Goal: Information Seeking & Learning: Learn about a topic

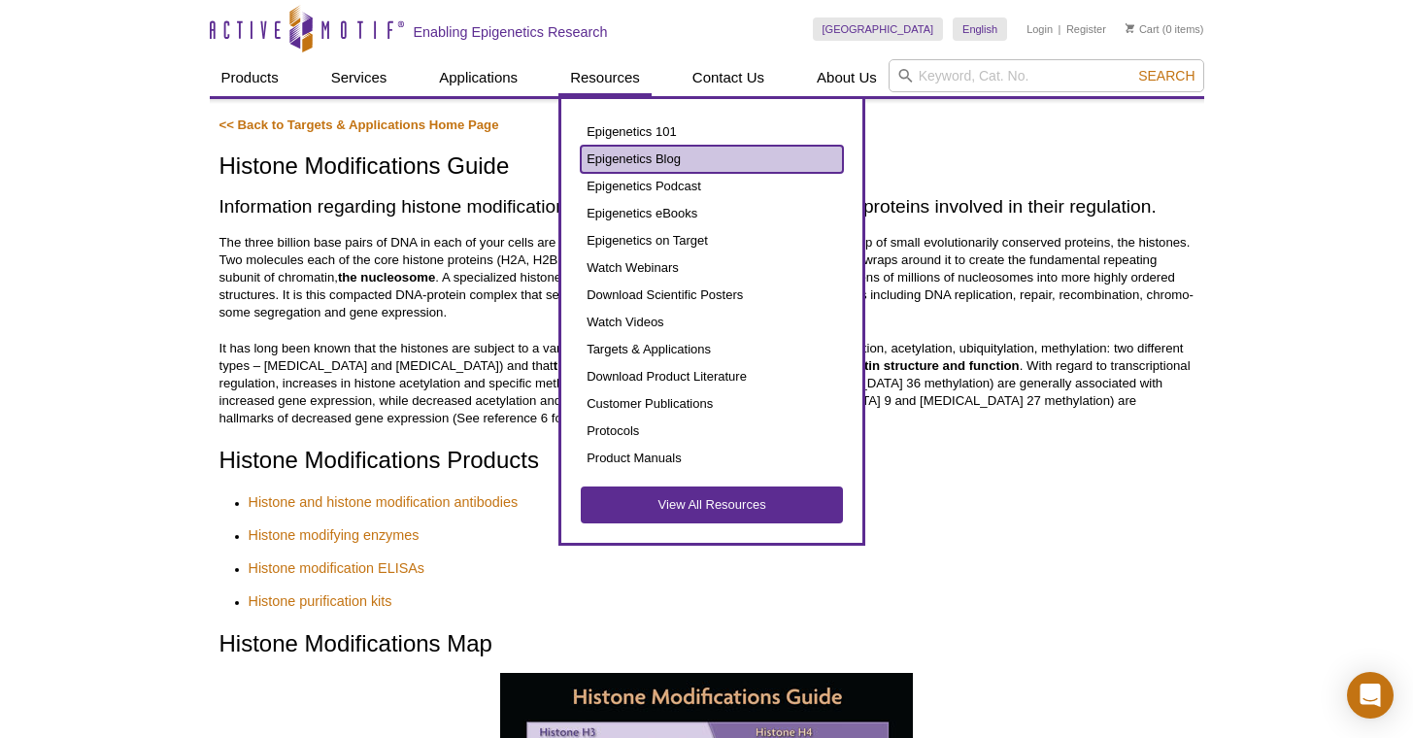
click at [652, 162] on link "Epigenetics Blog" at bounding box center [712, 159] width 262 height 27
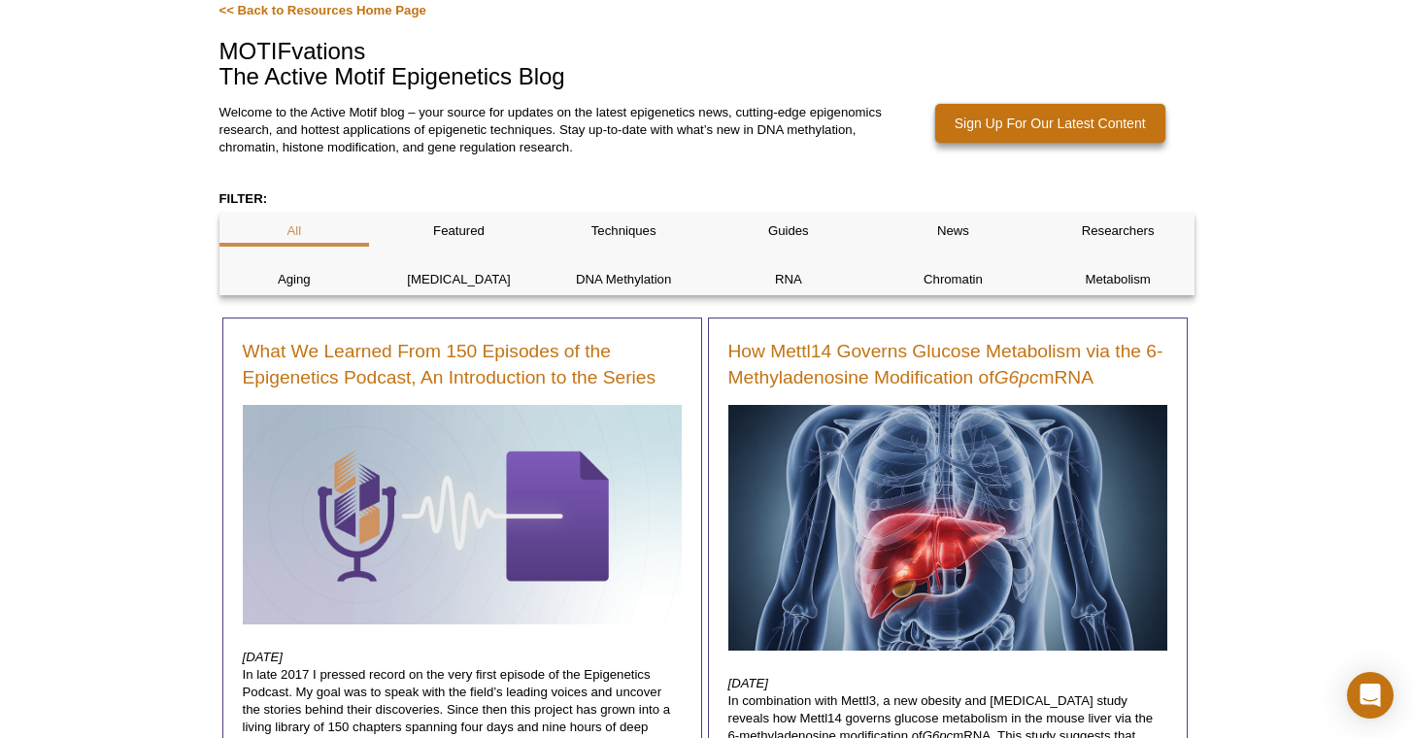
scroll to position [405, 0]
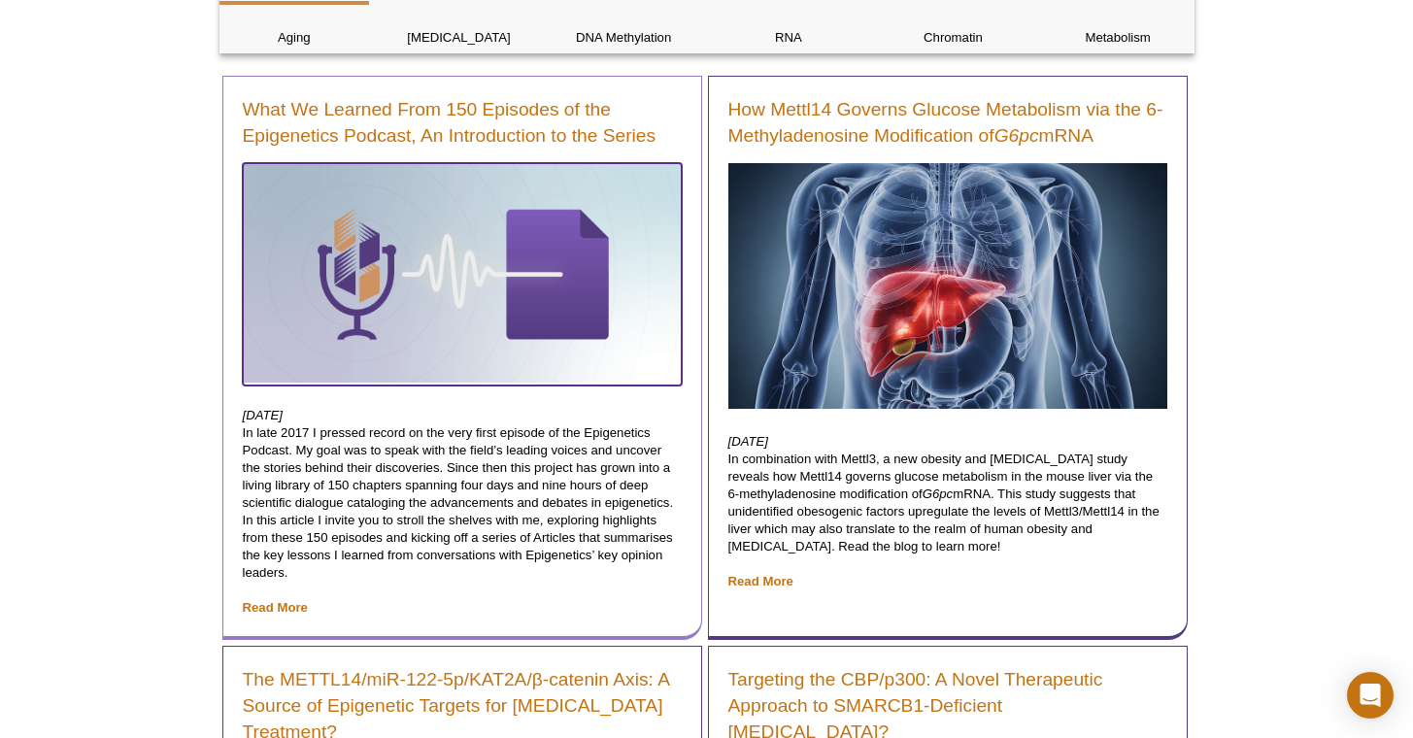
click at [339, 308] on img at bounding box center [462, 272] width 439 height 219
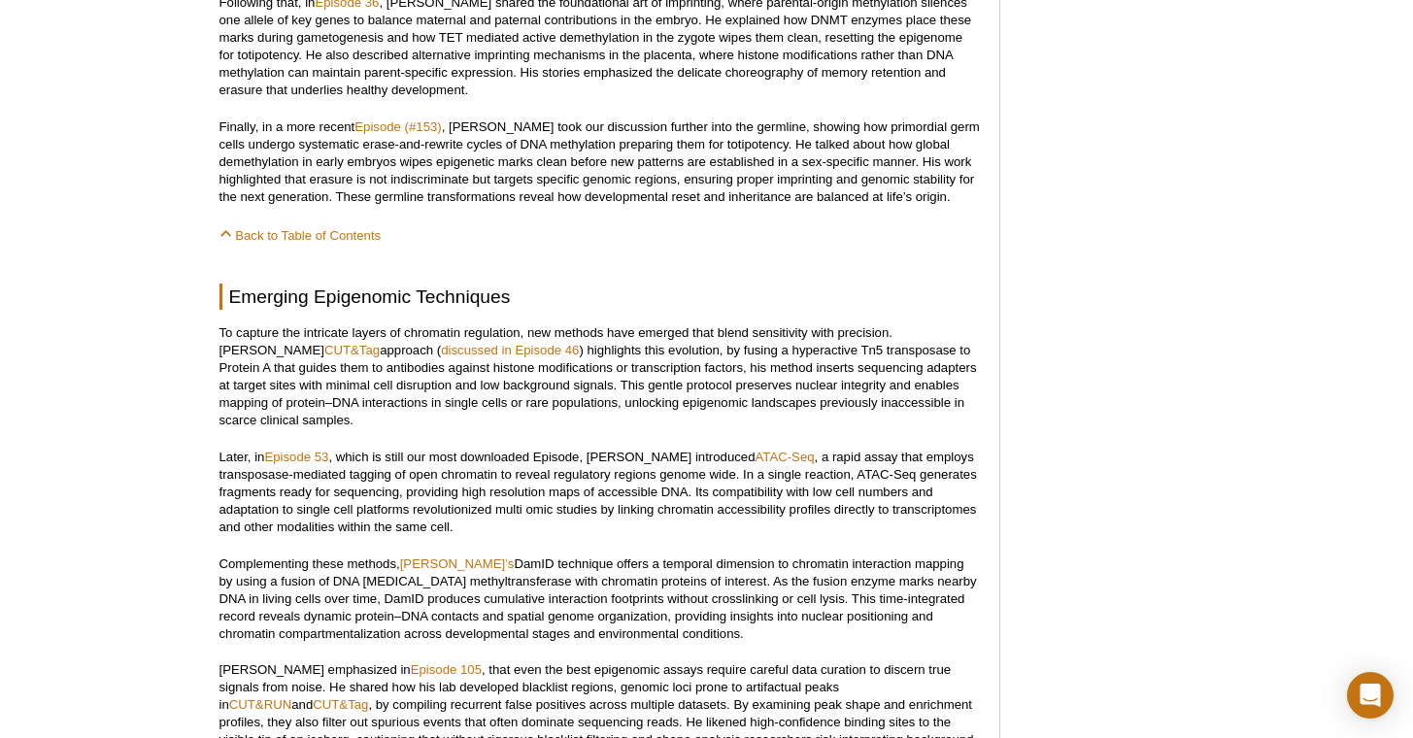
scroll to position [2914, 0]
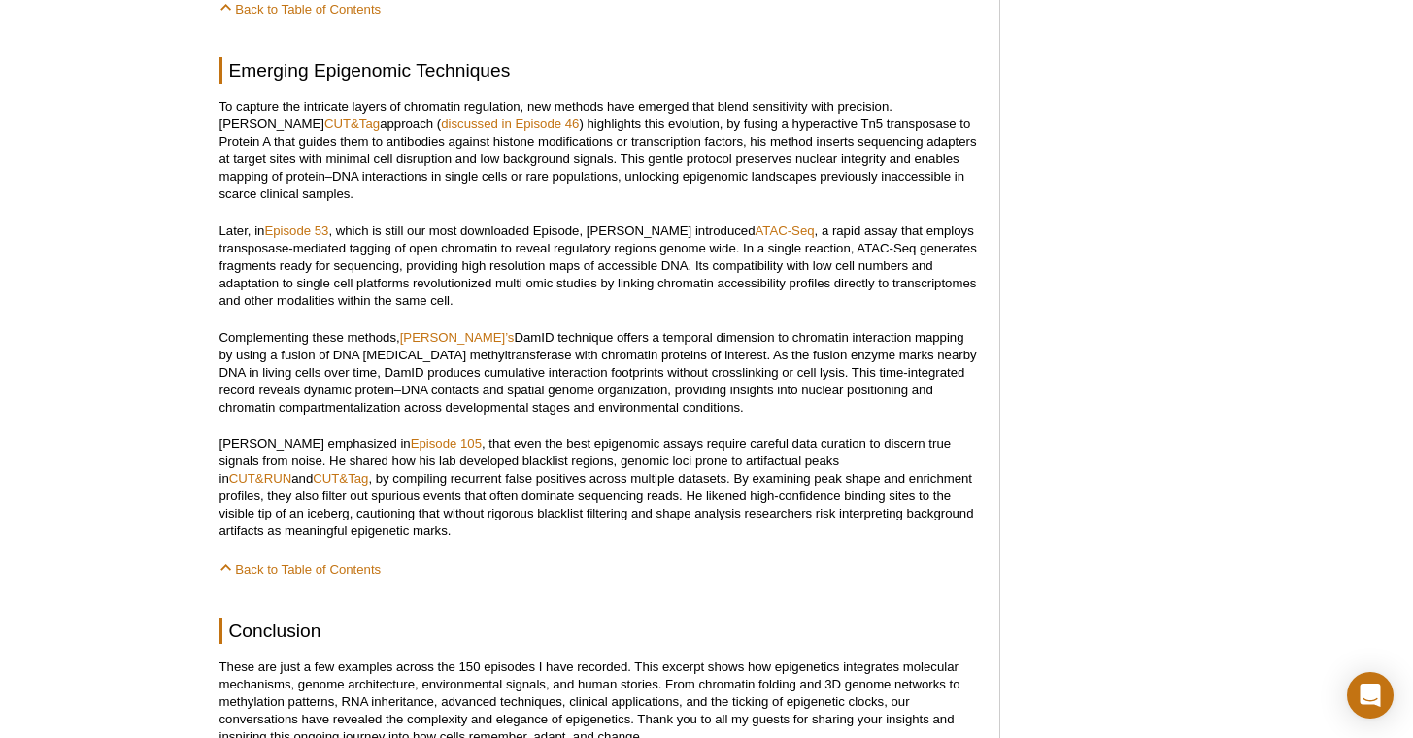
click at [926, 472] on p "Claudio Cantu emphasized in Episode 105 , that even the best epigenomic assays …" at bounding box center [599, 487] width 760 height 105
click at [368, 471] on link "CUT&Tag" at bounding box center [340, 478] width 55 height 15
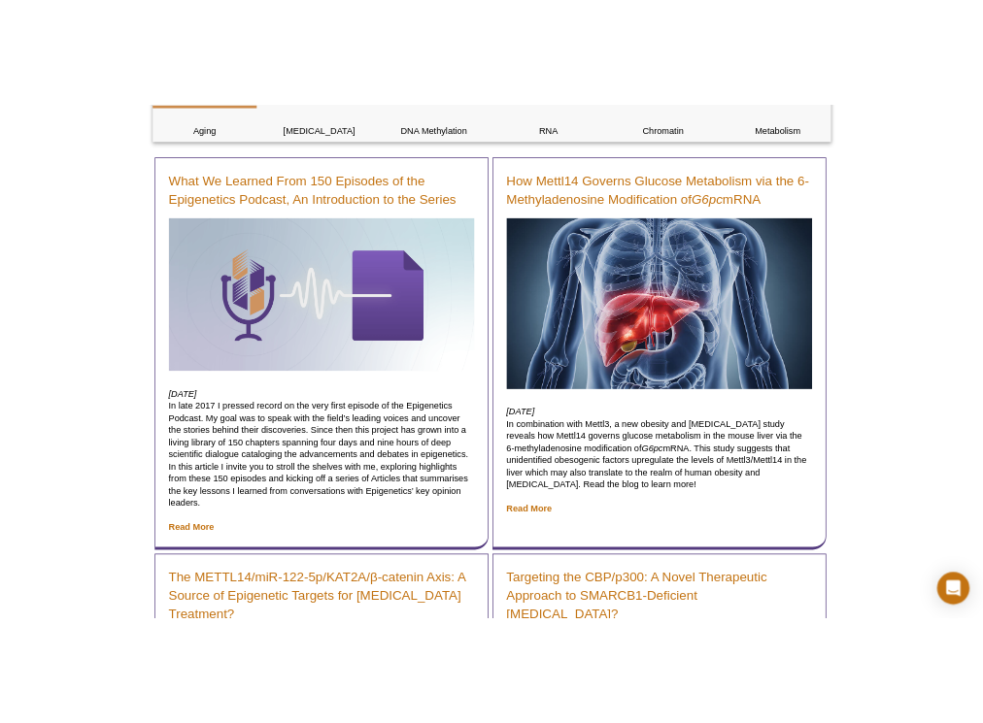
scroll to position [453, 0]
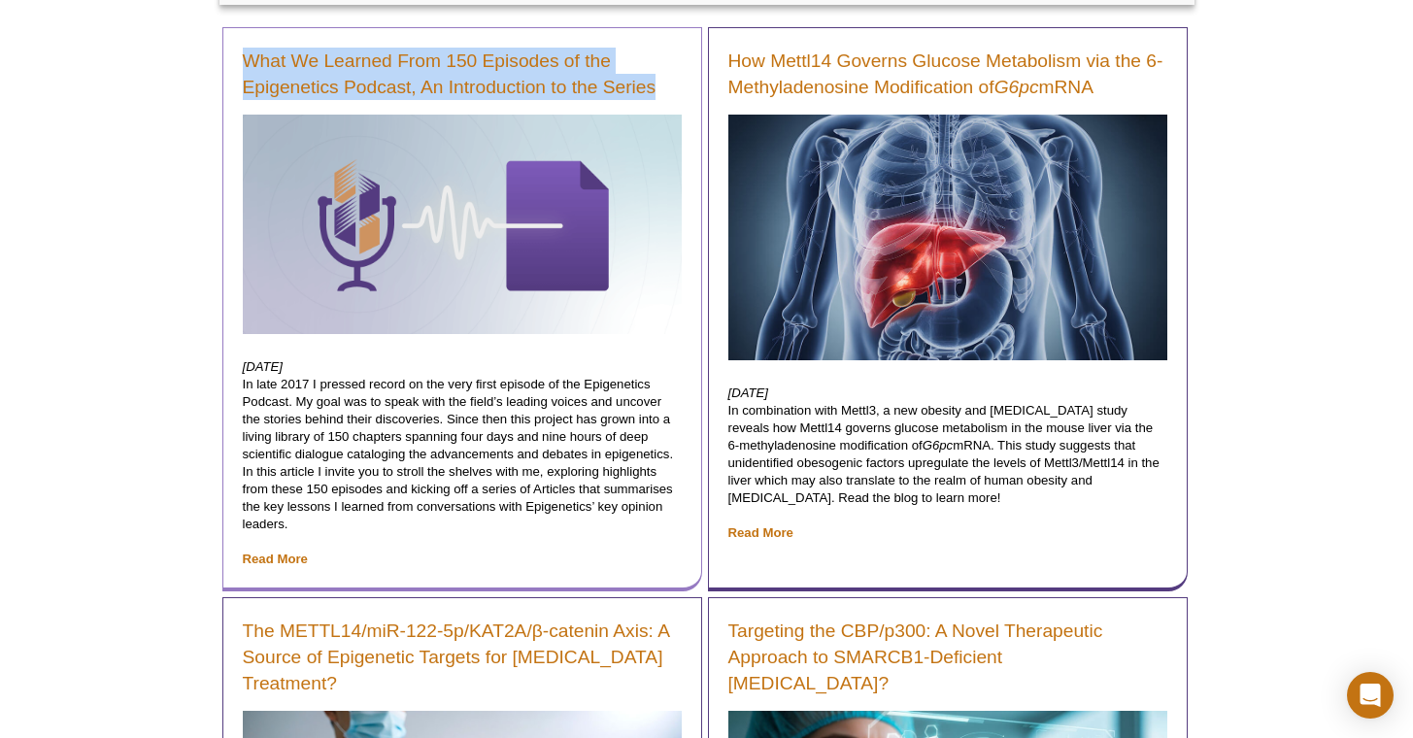
drag, startPoint x: 258, startPoint y: 50, endPoint x: 693, endPoint y: 100, distance: 437.8
click at [674, 104] on div "What We Learned From 150 Episodes of the Epigenetics Podcast, An Introduction t…" at bounding box center [462, 309] width 480 height 564
copy div "What We Learned From 150 Episodes of the Epigenetics Podcast, An Introduction t…"
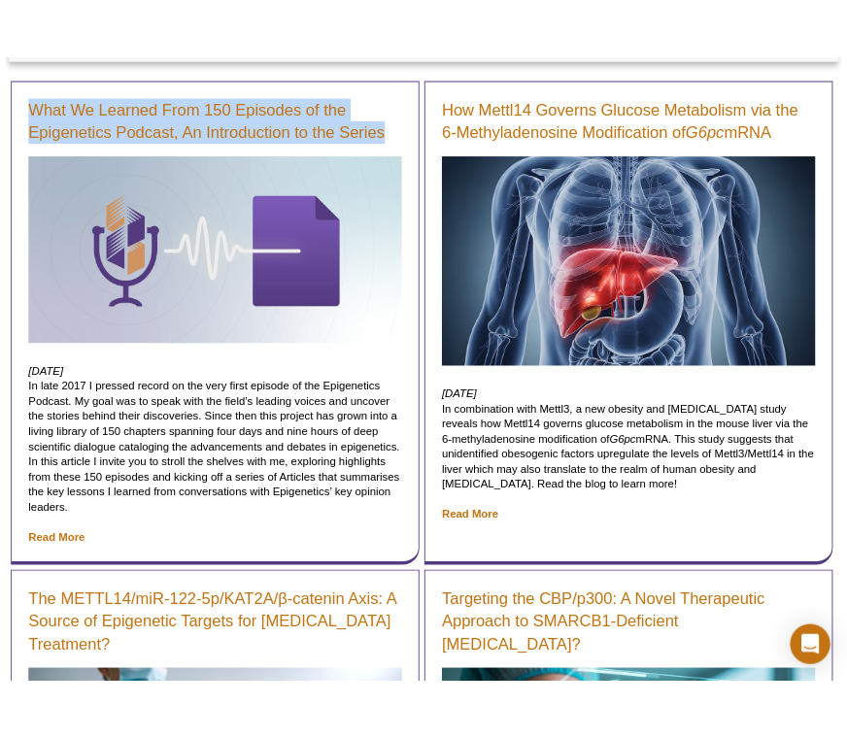
scroll to position [473, 0]
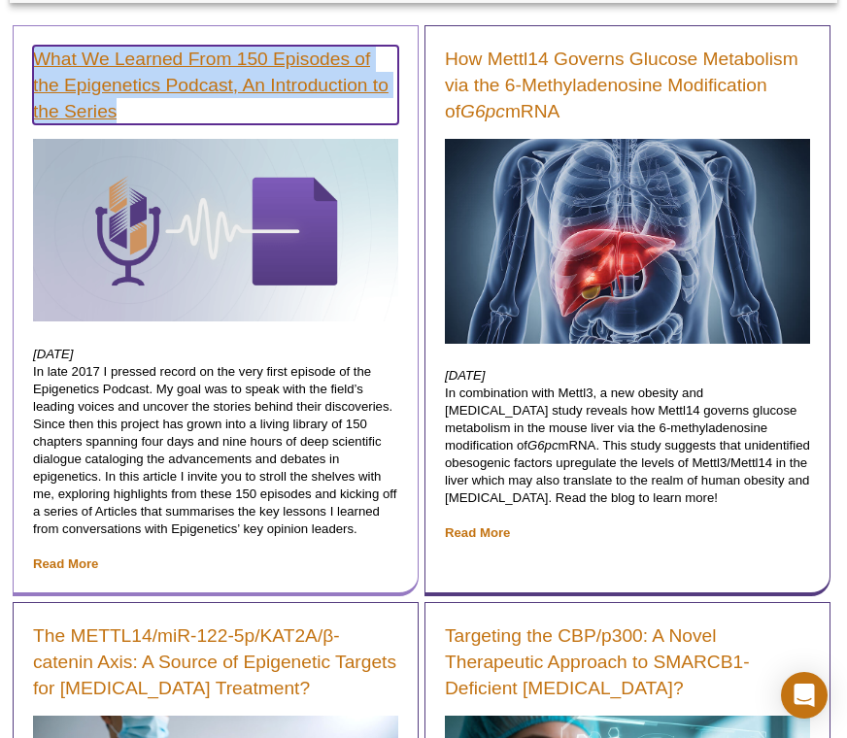
click at [154, 51] on link "What We Learned From 150 Episodes of the Epigenetics Podcast, An Introduction t…" at bounding box center [215, 85] width 365 height 79
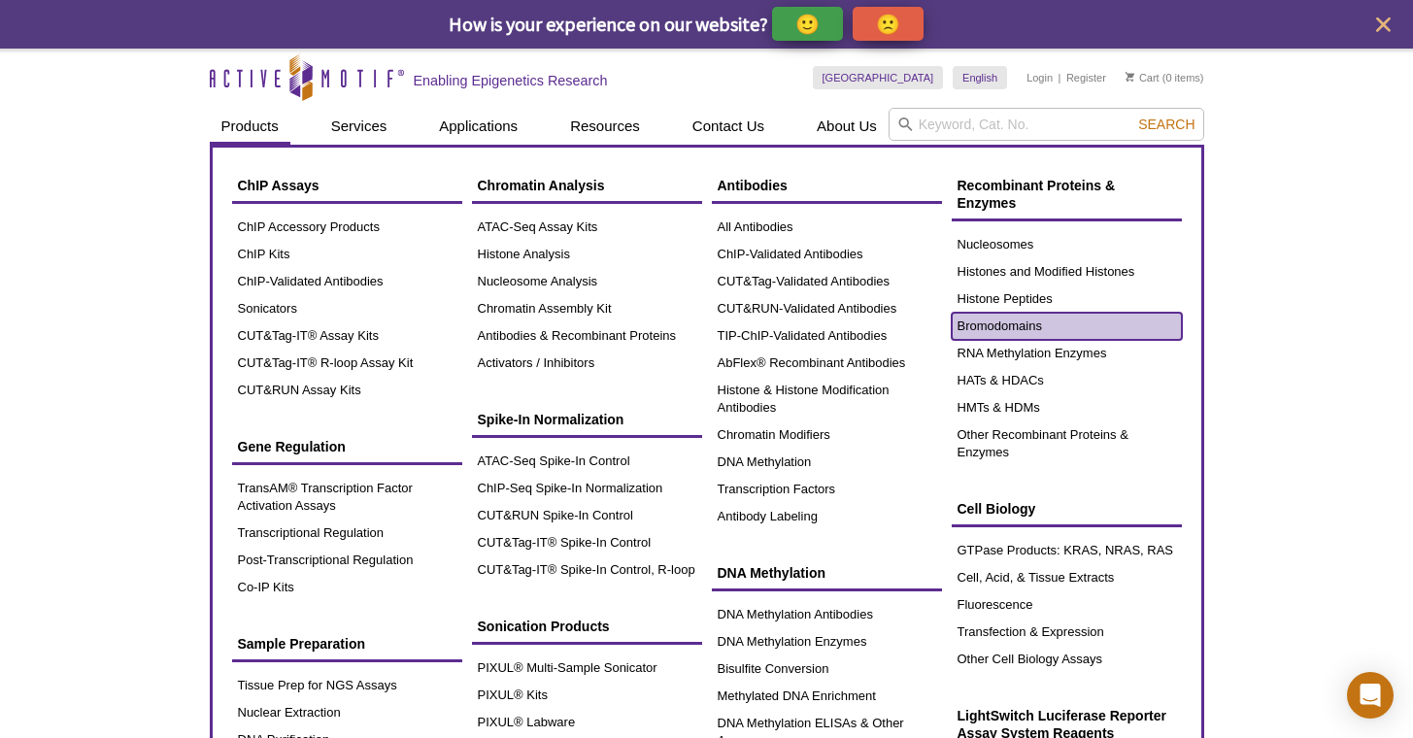
click at [846, 325] on link "Bromodomains" at bounding box center [1067, 326] width 230 height 27
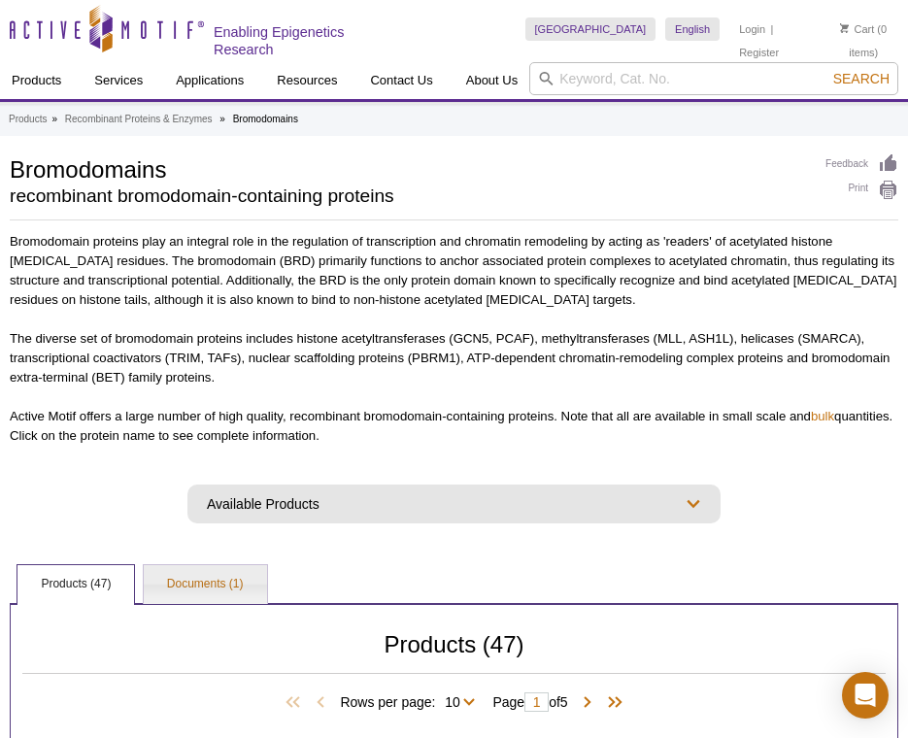
select select "[GEOGRAPHIC_DATA]"
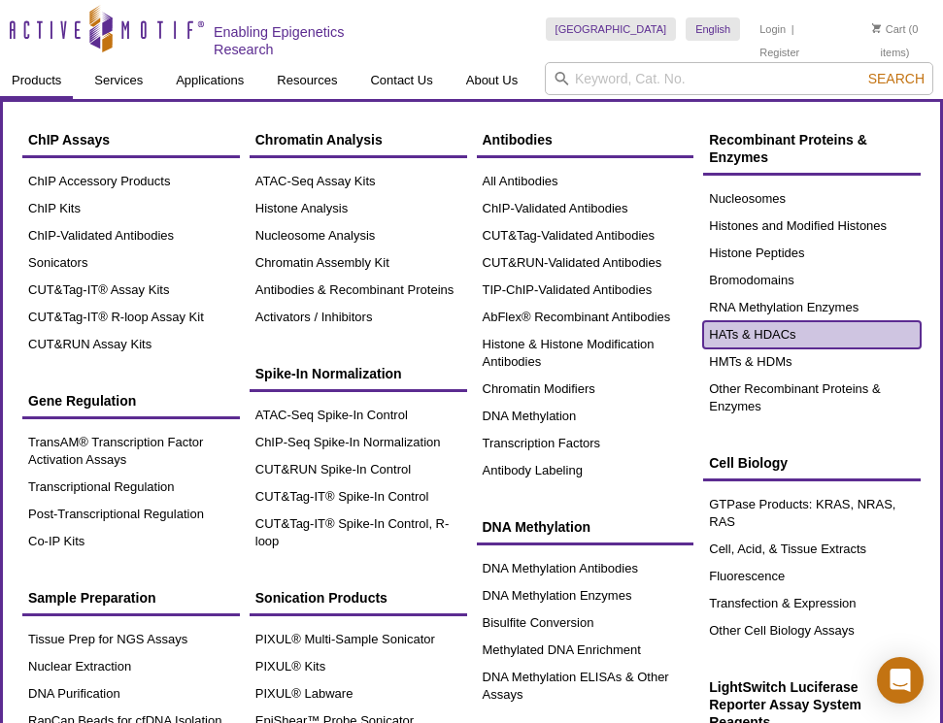
click at [797, 327] on link "HATs & HDACs" at bounding box center [811, 334] width 217 height 27
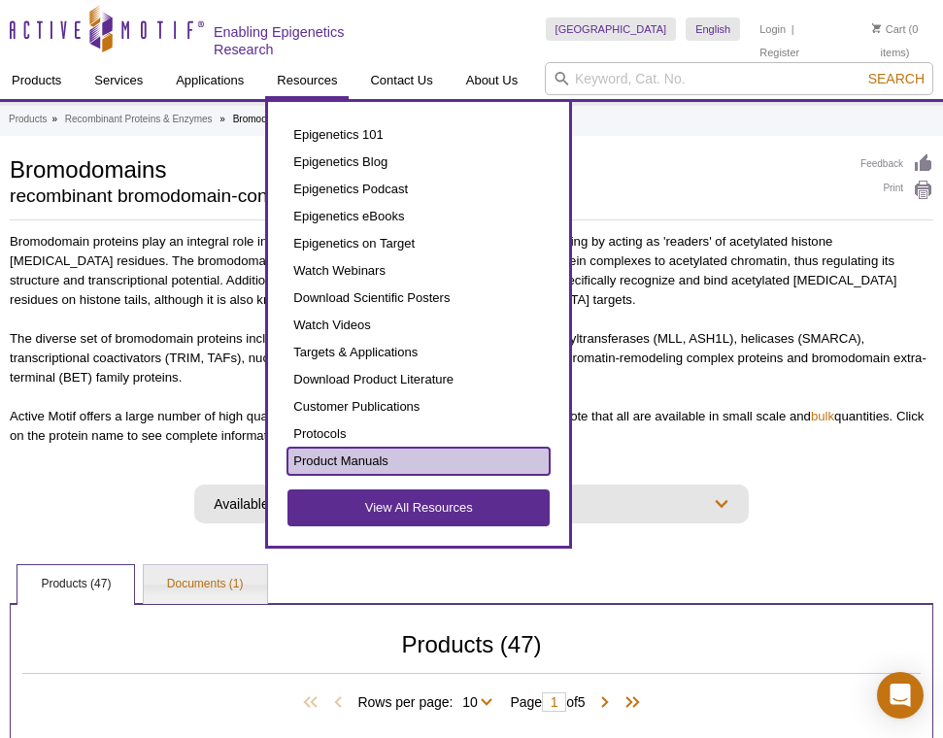
click at [363, 464] on link "Product Manuals" at bounding box center [418, 461] width 262 height 27
